Goal: Task Accomplishment & Management: Use online tool/utility

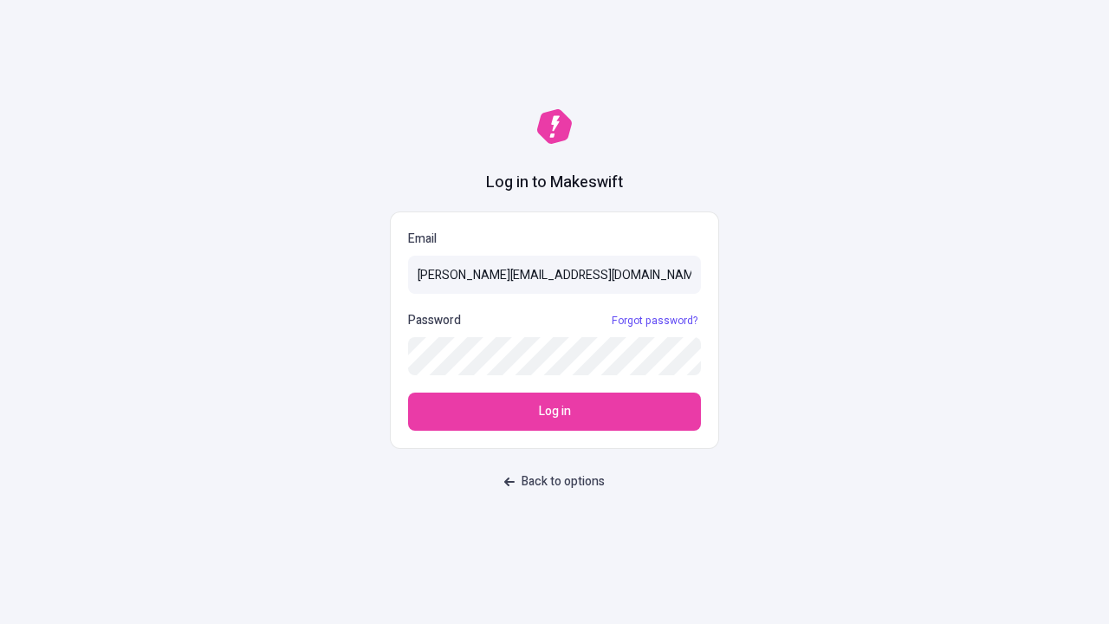
type input "[PERSON_NAME][EMAIL_ADDRESS][DOMAIN_NAME]"
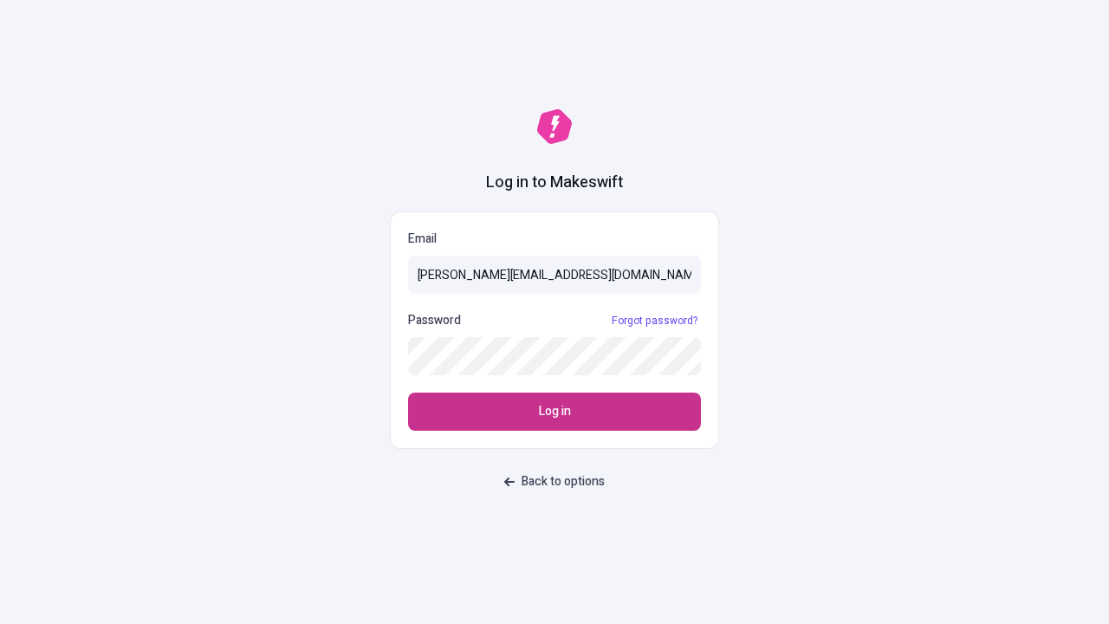
click at [555, 412] on span "Log in" at bounding box center [555, 411] width 32 height 19
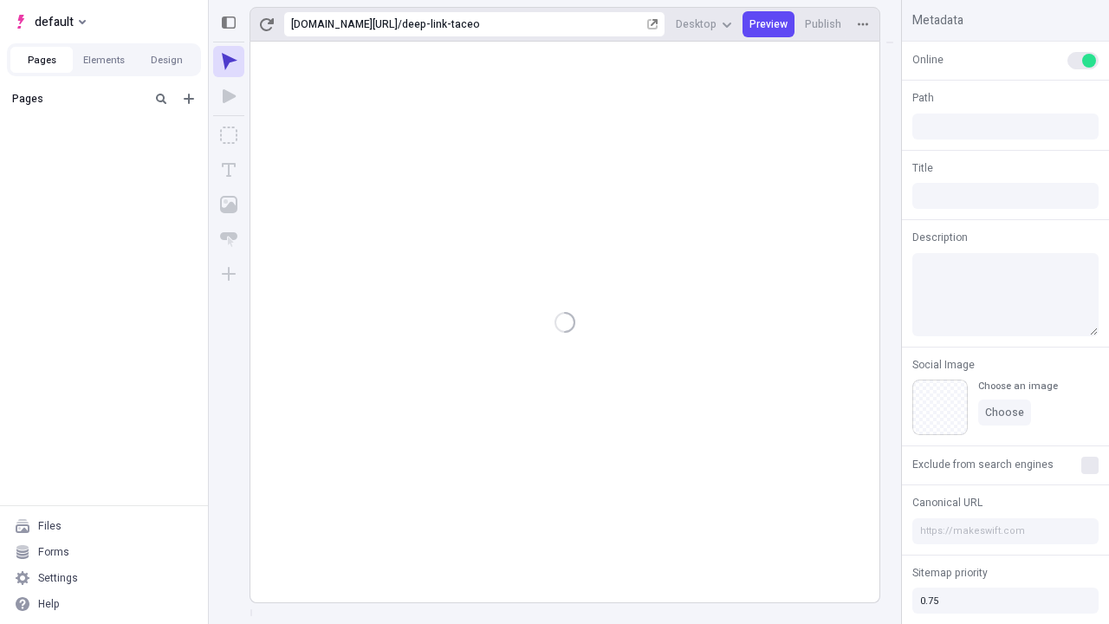
type input "/deep-link-taceo"
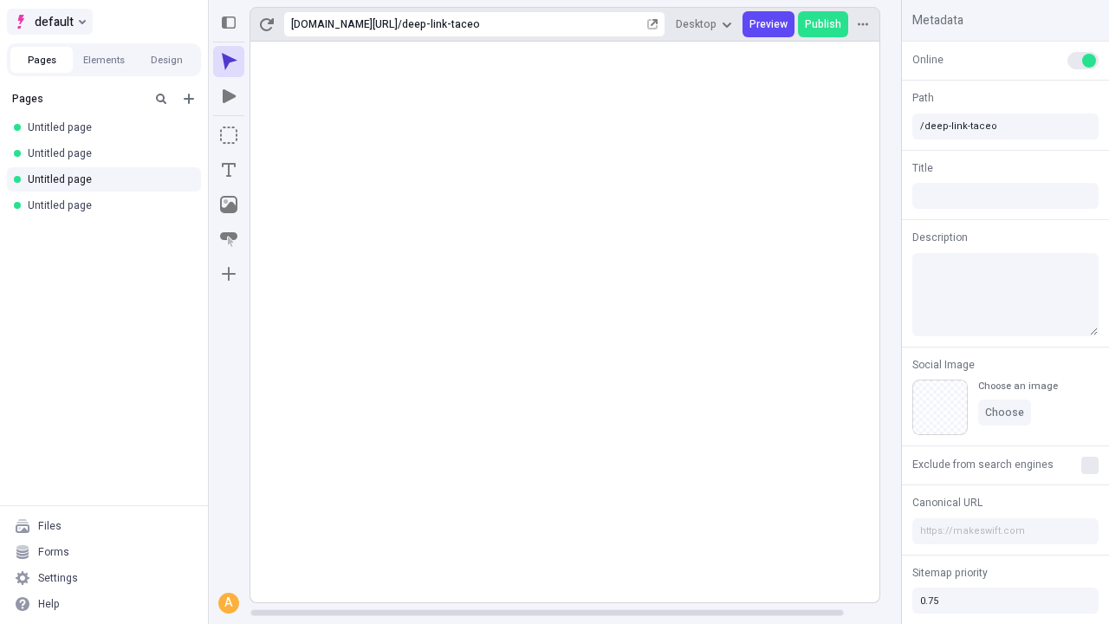
click at [49, 22] on span "default" at bounding box center [54, 21] width 39 height 21
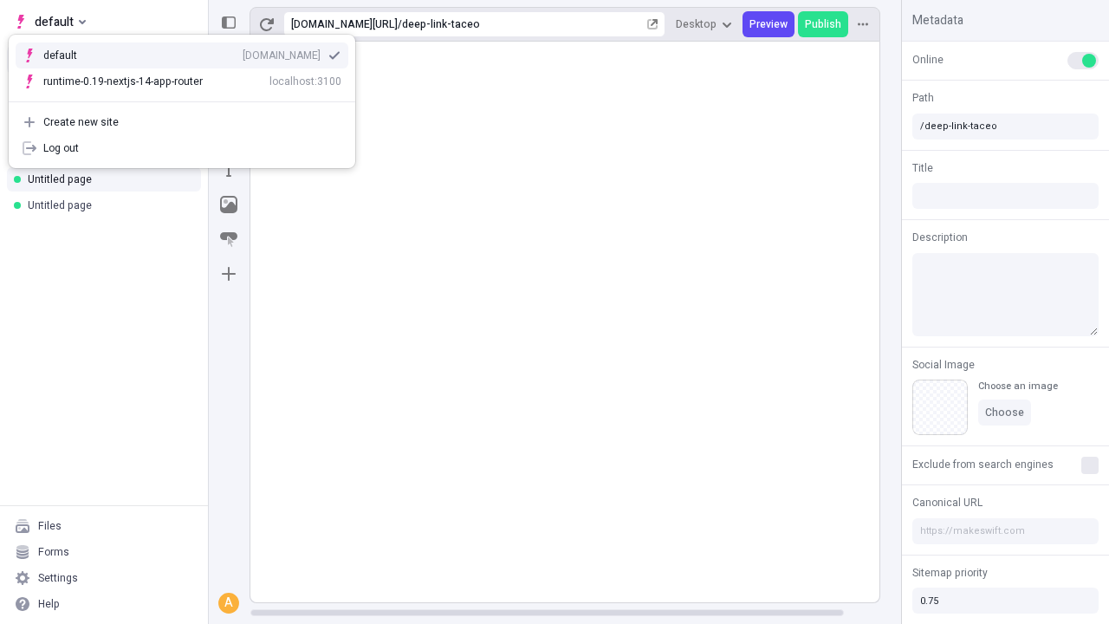
click at [243, 52] on div "[DOMAIN_NAME]" at bounding box center [282, 56] width 78 height 14
click at [189, 99] on icon "Add new" at bounding box center [189, 99] width 10 height 10
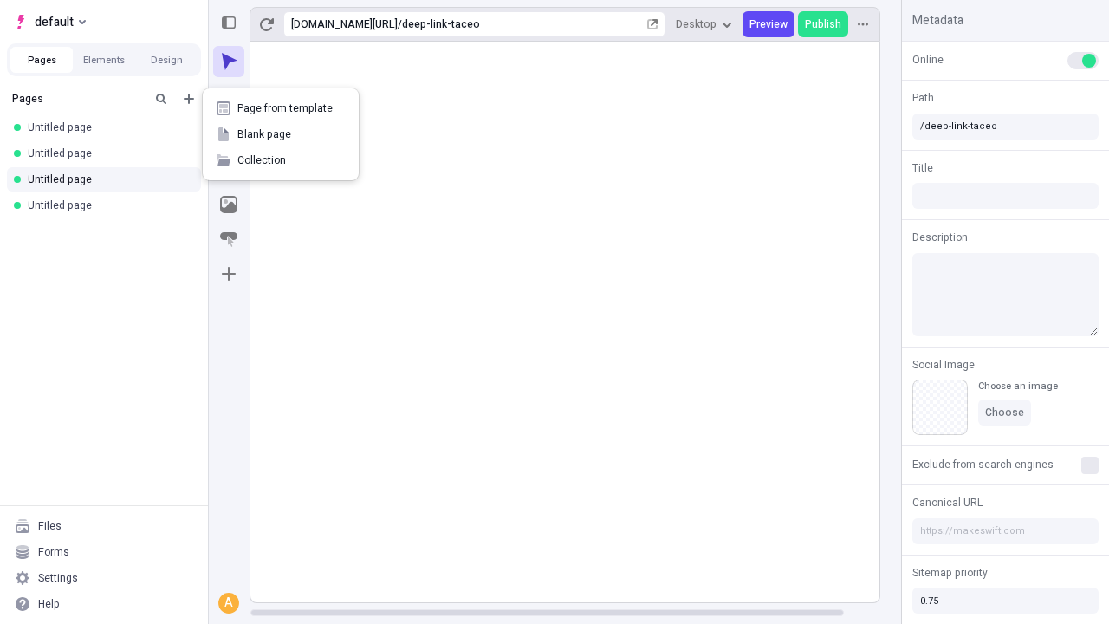
click at [281, 134] on span "Blank page" at bounding box center [290, 134] width 107 height 14
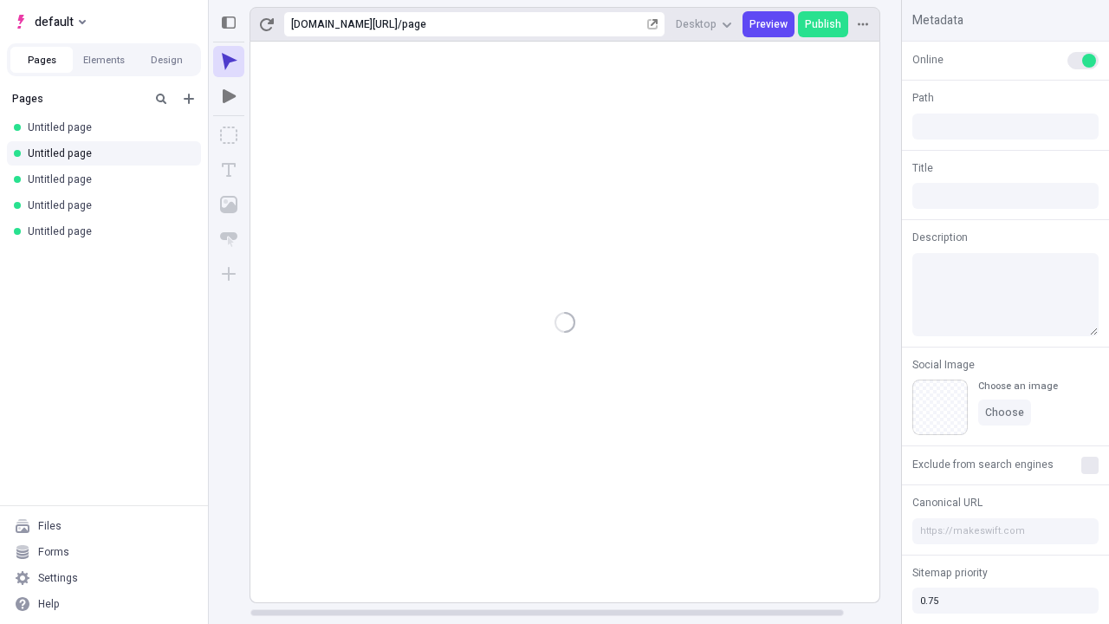
type input "/page"
